Goal: Task Accomplishment & Management: Use online tool/utility

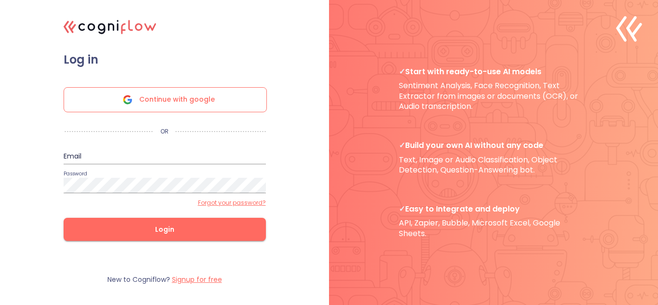
click at [170, 226] on span "Login" at bounding box center [165, 230] width 172 height 12
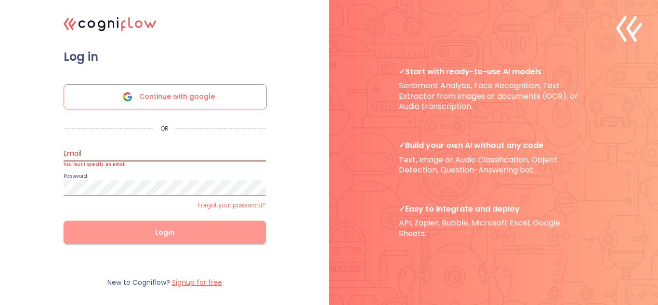
click at [193, 230] on span "Login" at bounding box center [165, 233] width 172 height 12
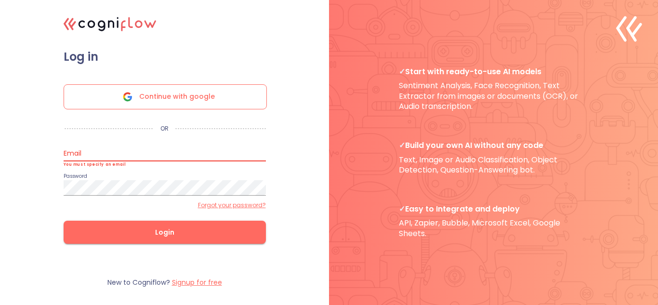
click at [176, 99] on span "Continue with google" at bounding box center [177, 97] width 76 height 24
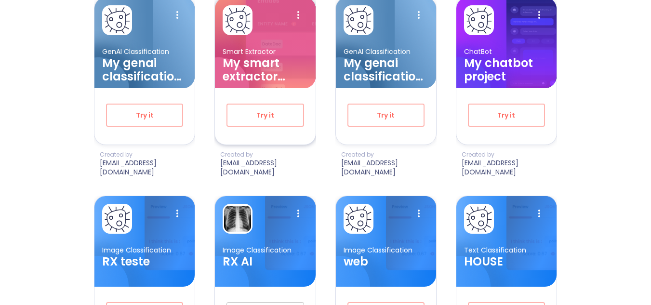
scroll to position [530, 0]
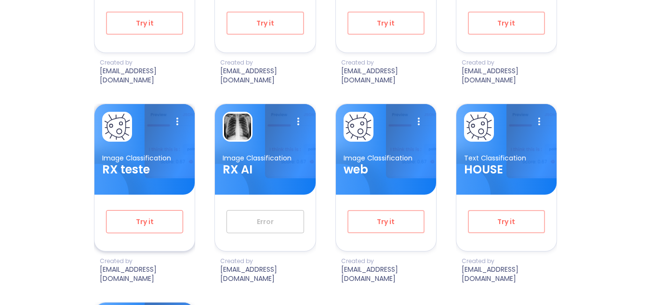
click at [165, 216] on span "Try it" at bounding box center [144, 222] width 45 height 12
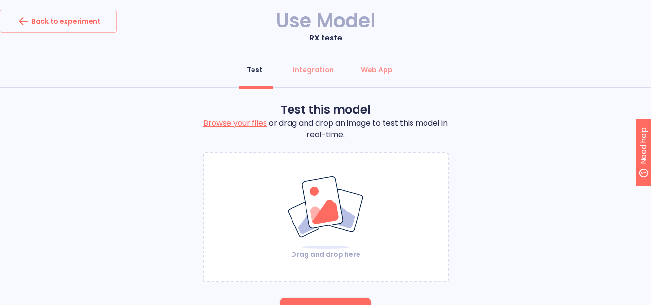
click at [330, 173] on div "Drag and drop here" at bounding box center [326, 217] width 246 height 130
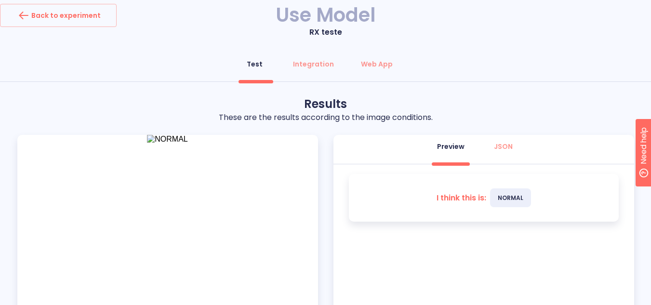
scroll to position [2, 0]
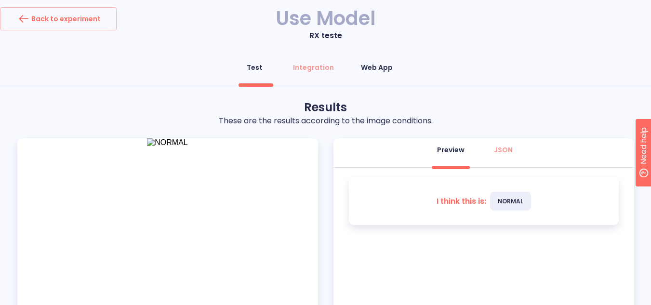
click at [391, 68] on button "Web App" at bounding box center [376, 67] width 43 height 23
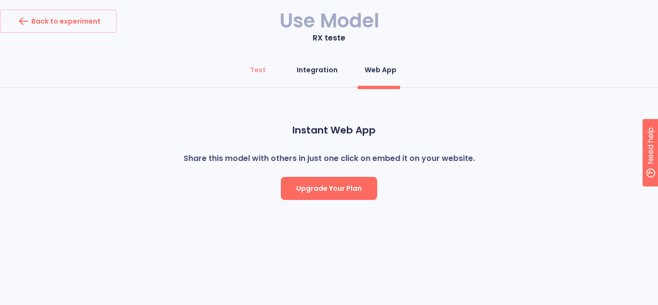
click at [314, 67] on div "Integration" at bounding box center [317, 70] width 41 height 10
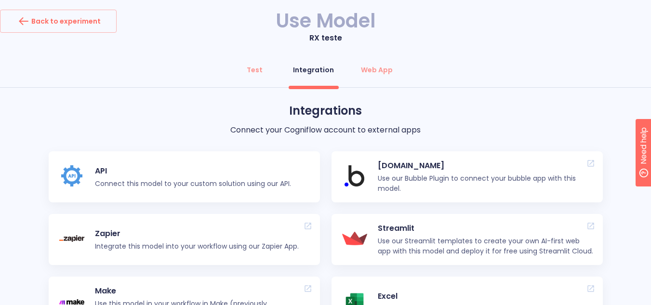
click at [160, 180] on p "Connect this model to your custom solution using our API." at bounding box center [193, 184] width 196 height 10
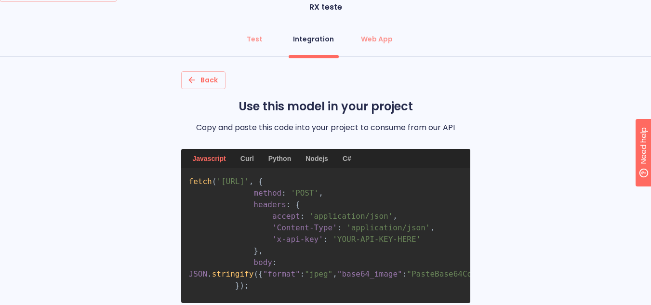
scroll to position [48, 0]
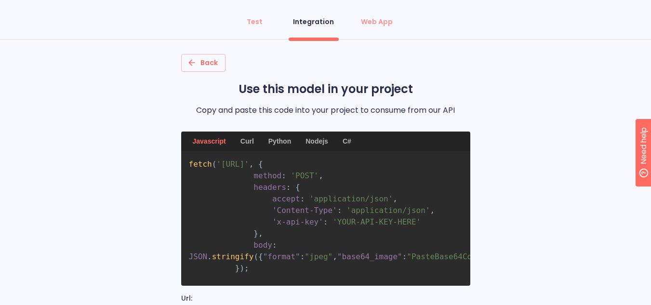
click at [248, 140] on div "Curl" at bounding box center [247, 141] width 25 height 19
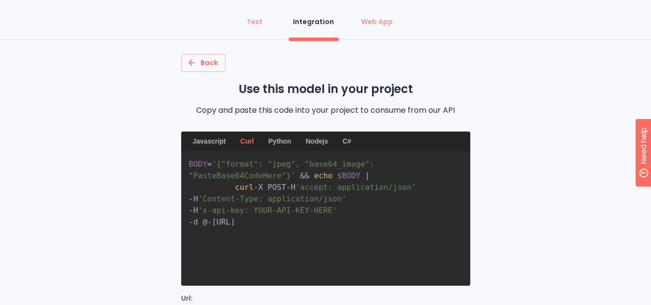
drag, startPoint x: 305, startPoint y: 268, endPoint x: 187, endPoint y: 167, distance: 155.1
click at [187, 167] on pre "BODY = '{"format": "jpeg", "base64_image": "PasteBase64CodeHere"}' && echo $BOD…" at bounding box center [325, 218] width 289 height 135
copy code "BODY = '{"format": "jpeg", "base64_image": "PasteBase64CodeHere"}' && echo $BOD…"
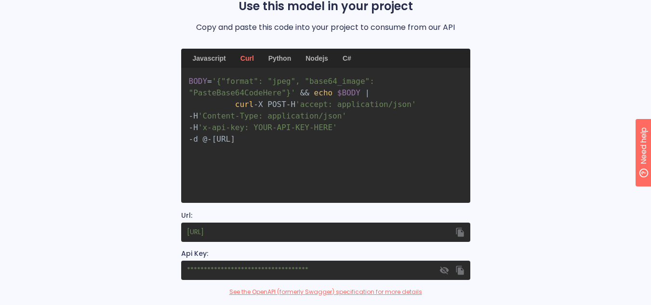
scroll to position [145, 0]
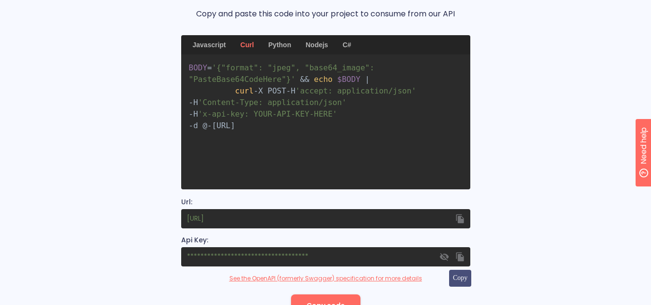
click at [457, 260] on icon "button" at bounding box center [460, 257] width 10 height 10
click at [446, 260] on icon "button" at bounding box center [444, 257] width 10 height 10
click at [458, 256] on icon "button" at bounding box center [460, 256] width 8 height 9
click at [566, 71] on div "Back Use this model in your project Copy and paste this code into your project …" at bounding box center [325, 138] width 651 height 360
